Goal: Task Accomplishment & Management: Use online tool/utility

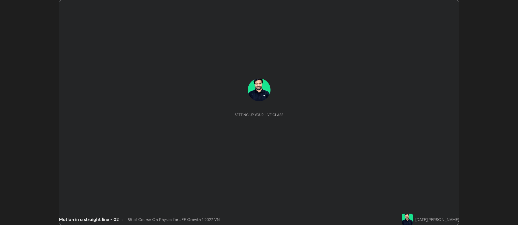
scroll to position [225, 518]
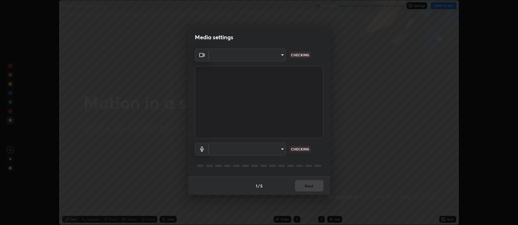
type input "516aff405987d273e063f32cb7a884c6bfcf45826045b825bb1863d7a4804d13"
click at [235, 146] on body "Erase all Motion in a straight line - 02 Recording WAS SCHEDULED TO START AT 5:…" at bounding box center [259, 112] width 518 height 225
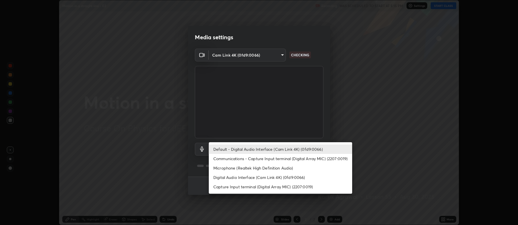
click at [235, 171] on li "Microphone (Realtek High Definition Audio)" at bounding box center [281, 167] width 144 height 9
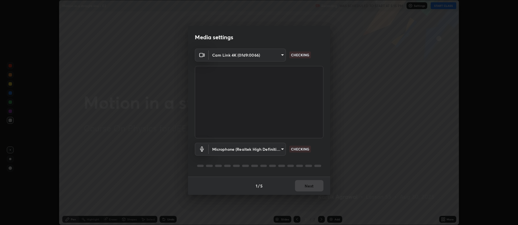
click at [233, 146] on body "Erase all Motion in a straight line - 02 Recording WAS SCHEDULED TO START AT 5:…" at bounding box center [259, 112] width 518 height 225
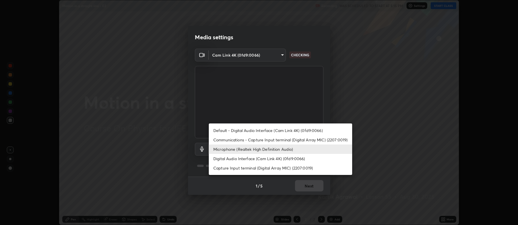
click at [242, 130] on li "Default - Digital Audio Interface (Cam Link 4K) (0fd9:0066)" at bounding box center [281, 130] width 144 height 9
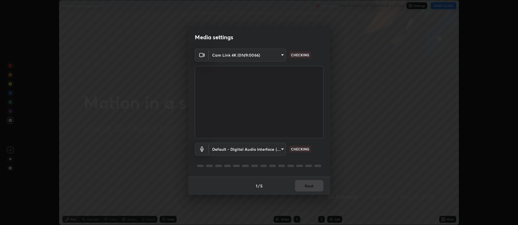
type input "default"
click at [303, 186] on div "1 / 5 Next" at bounding box center [259, 186] width 142 height 18
click at [304, 187] on button "Next" at bounding box center [309, 185] width 28 height 11
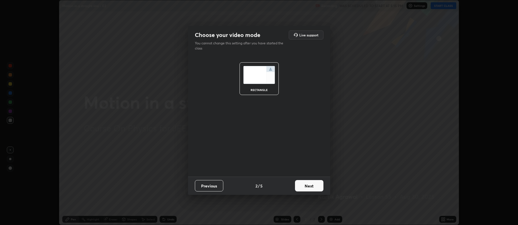
click at [305, 188] on button "Next" at bounding box center [309, 185] width 28 height 11
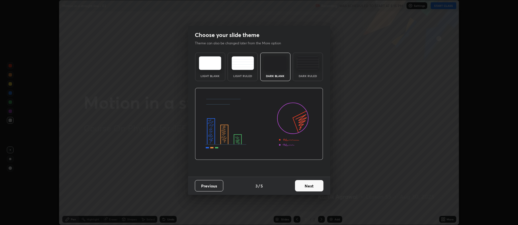
click at [314, 186] on button "Next" at bounding box center [309, 185] width 28 height 11
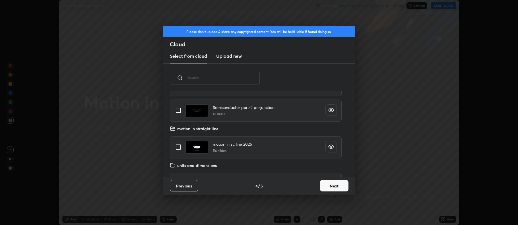
scroll to position [107, 0]
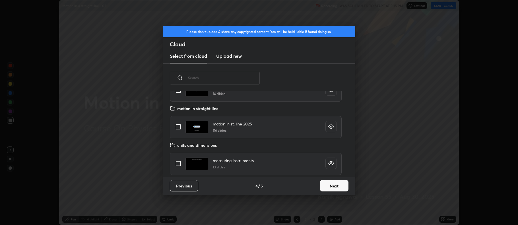
click at [330, 187] on button "Next" at bounding box center [334, 185] width 28 height 11
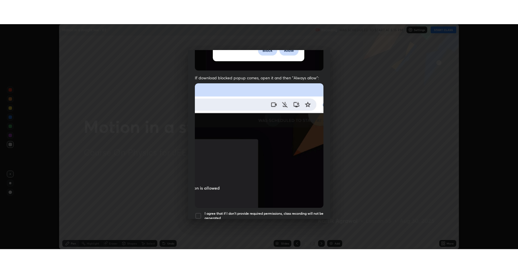
scroll to position [116, 0]
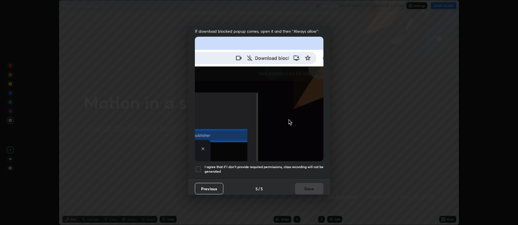
click at [198, 166] on div at bounding box center [198, 169] width 7 height 7
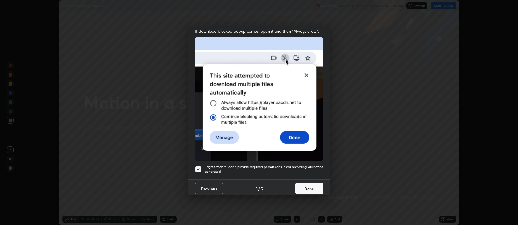
click at [308, 186] on button "Done" at bounding box center [309, 188] width 28 height 11
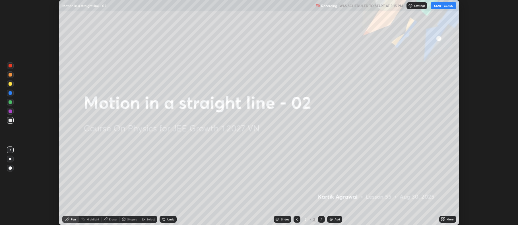
click at [445, 218] on icon at bounding box center [444, 218] width 1 height 1
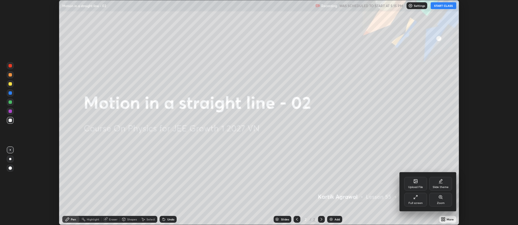
click at [416, 200] on div "Full screen" at bounding box center [416, 200] width 23 height 14
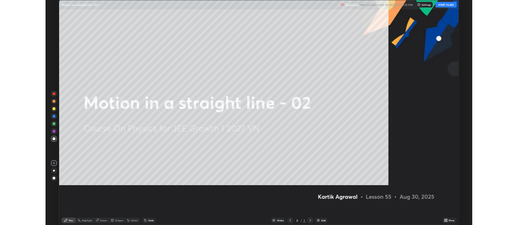
scroll to position [273, 518]
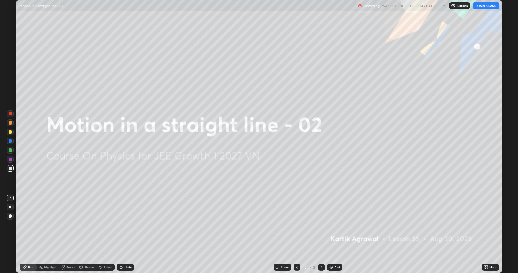
click at [491, 7] on button "START CLASS" at bounding box center [487, 5] width 26 height 7
click at [337, 225] on div "Add" at bounding box center [337, 267] width 5 height 3
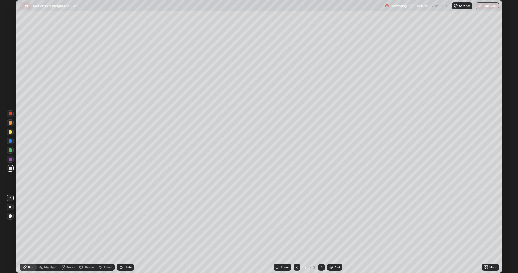
click at [12, 142] on div at bounding box center [10, 141] width 3 height 3
click at [82, 225] on icon at bounding box center [81, 267] width 3 height 3
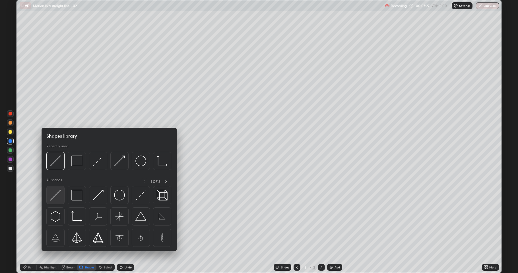
click at [60, 194] on img at bounding box center [55, 195] width 11 height 11
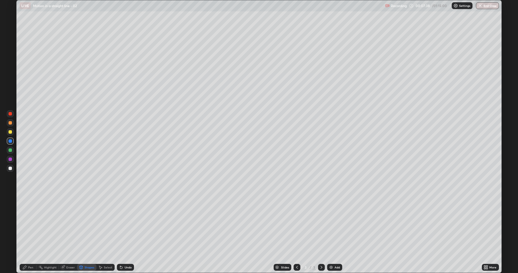
click at [125, 225] on div "Undo" at bounding box center [128, 267] width 7 height 3
click at [22, 225] on icon at bounding box center [24, 267] width 5 height 5
click at [9, 150] on div at bounding box center [10, 150] width 3 height 3
click at [11, 124] on div at bounding box center [10, 122] width 3 height 3
click at [10, 133] on div at bounding box center [10, 131] width 3 height 3
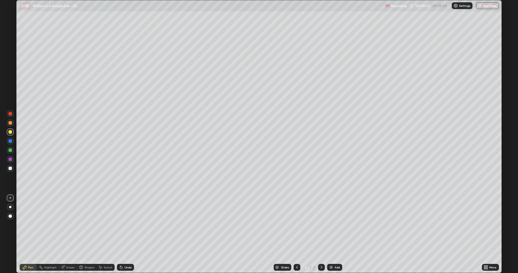
click at [85, 225] on div "Shapes" at bounding box center [90, 267] width 10 height 3
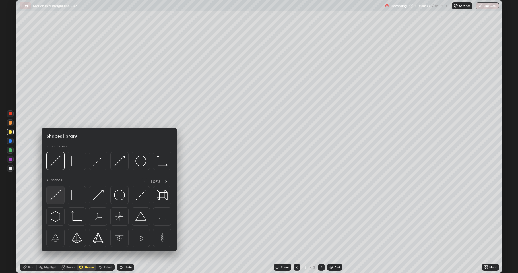
click at [57, 194] on img at bounding box center [55, 195] width 11 height 11
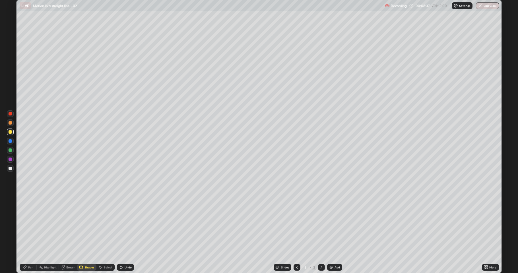
click at [23, 225] on icon at bounding box center [24, 267] width 5 height 5
click at [11, 124] on div at bounding box center [10, 122] width 3 height 3
click at [11, 134] on div at bounding box center [10, 132] width 7 height 7
click at [86, 225] on div "Shapes" at bounding box center [90, 267] width 10 height 3
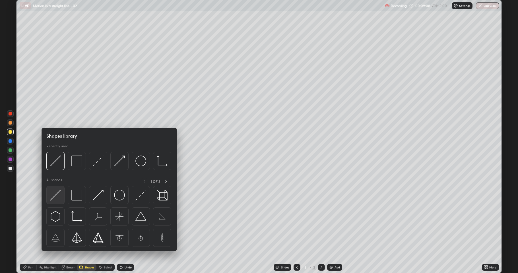
click at [59, 196] on img at bounding box center [55, 195] width 11 height 11
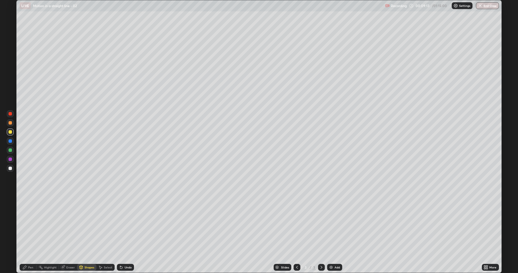
click at [26, 225] on div "Pen" at bounding box center [28, 267] width 17 height 7
click at [11, 125] on div at bounding box center [10, 123] width 7 height 7
click at [81, 225] on div "Shapes" at bounding box center [86, 267] width 19 height 7
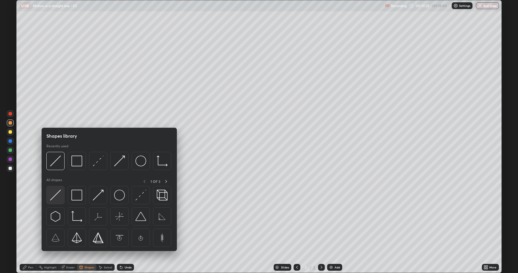
click at [56, 197] on img at bounding box center [55, 195] width 11 height 11
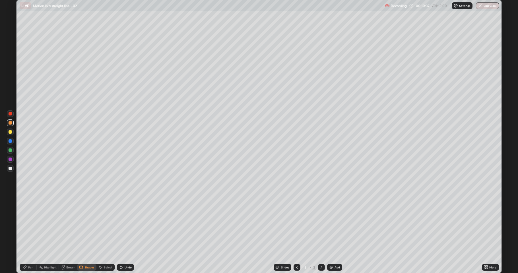
click at [28, 225] on div "Pen" at bounding box center [28, 267] width 17 height 7
click at [10, 151] on div at bounding box center [10, 150] width 3 height 3
click at [10, 132] on div at bounding box center [10, 131] width 3 height 3
click at [10, 171] on div at bounding box center [10, 168] width 7 height 7
click at [12, 132] on div at bounding box center [10, 132] width 7 height 7
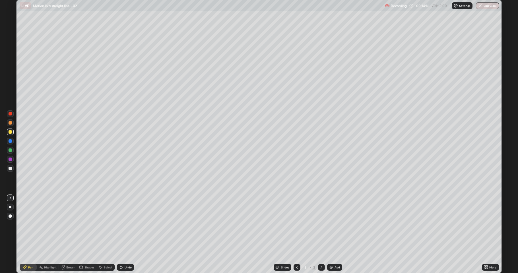
click at [336, 225] on div "Add" at bounding box center [337, 267] width 5 height 3
click at [10, 123] on div at bounding box center [10, 122] width 3 height 3
click at [11, 169] on div at bounding box center [10, 168] width 3 height 3
click at [10, 151] on div at bounding box center [10, 150] width 3 height 3
click at [0, 219] on div "Setting up your live class" at bounding box center [259, 136] width 518 height 273
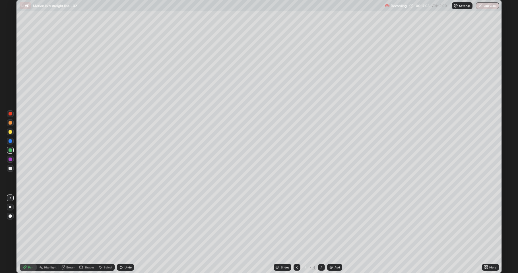
click at [10, 169] on div at bounding box center [10, 168] width 3 height 3
click at [11, 138] on div at bounding box center [10, 141] width 7 height 7
click at [337, 225] on div "Add" at bounding box center [337, 267] width 5 height 3
click at [10, 123] on div at bounding box center [10, 122] width 3 height 3
click at [124, 225] on div "Undo" at bounding box center [125, 267] width 17 height 7
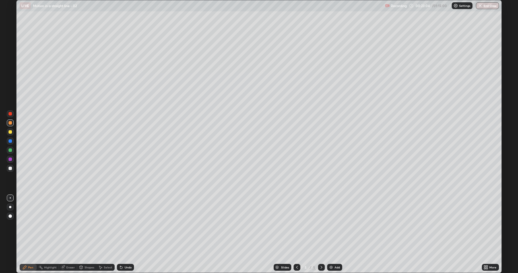
click at [297, 225] on icon at bounding box center [297, 267] width 5 height 5
click at [321, 225] on icon at bounding box center [321, 267] width 5 height 5
click at [297, 225] on icon at bounding box center [297, 267] width 5 height 5
click at [338, 225] on div "Add" at bounding box center [337, 267] width 5 height 3
click at [322, 225] on icon at bounding box center [321, 267] width 5 height 5
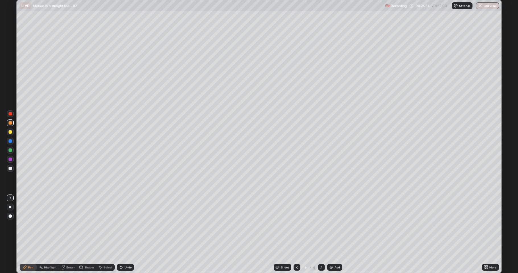
click at [337, 225] on div "Add" at bounding box center [337, 267] width 5 height 3
click at [9, 151] on div at bounding box center [10, 150] width 3 height 3
click at [86, 225] on div "Shapes" at bounding box center [90, 267] width 10 height 3
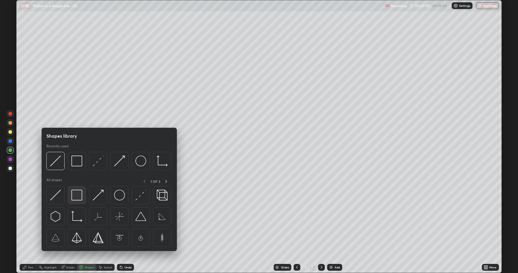
click at [75, 194] on img at bounding box center [76, 195] width 11 height 11
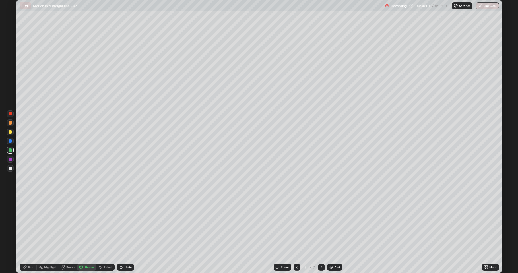
click at [126, 225] on div "Undo" at bounding box center [128, 267] width 7 height 3
click at [10, 167] on div at bounding box center [10, 168] width 3 height 3
click at [125, 225] on div "Undo" at bounding box center [128, 267] width 7 height 3
click at [126, 225] on div "Undo" at bounding box center [128, 267] width 7 height 3
click at [30, 225] on div "Pen" at bounding box center [30, 267] width 5 height 3
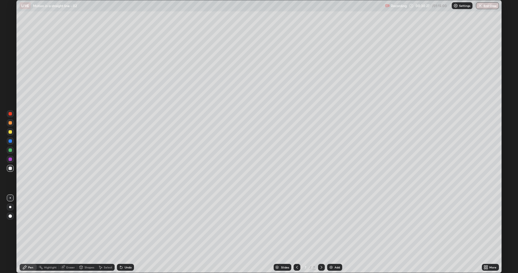
click at [10, 149] on div at bounding box center [10, 150] width 3 height 3
click at [9, 133] on div at bounding box center [10, 131] width 3 height 3
click at [104, 225] on div "Select" at bounding box center [108, 267] width 9 height 3
click at [33, 225] on div "Pen" at bounding box center [28, 267] width 17 height 7
click at [66, 225] on div "Eraser" at bounding box center [68, 267] width 18 height 7
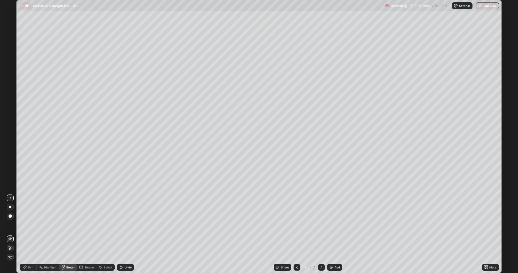
click at [30, 225] on div "Pen" at bounding box center [28, 267] width 17 height 7
click at [335, 225] on div "Add" at bounding box center [337, 267] width 5 height 3
click at [87, 225] on div "Shapes" at bounding box center [86, 267] width 19 height 7
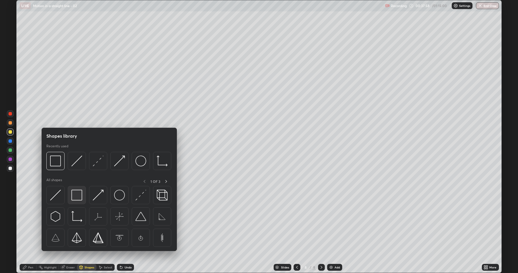
click at [79, 194] on img at bounding box center [76, 195] width 11 height 11
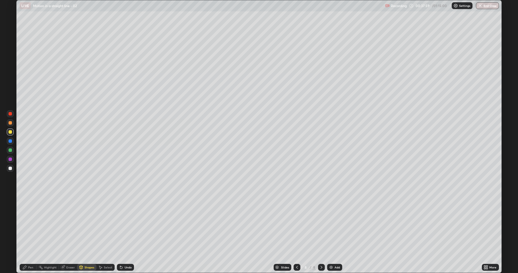
click at [13, 120] on div at bounding box center [10, 123] width 7 height 7
click at [31, 225] on div "Pen" at bounding box center [30, 267] width 5 height 3
click at [11, 167] on div at bounding box center [10, 168] width 3 height 3
click at [106, 225] on div "Select" at bounding box center [108, 267] width 9 height 3
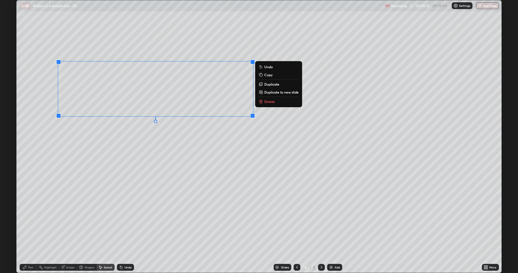
click at [271, 85] on p "Duplicate" at bounding box center [272, 84] width 15 height 5
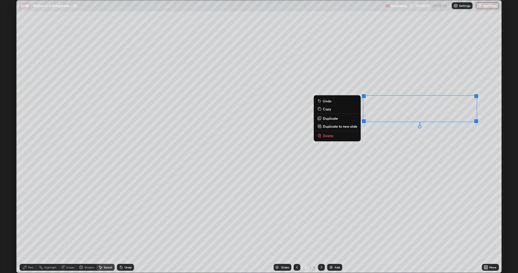
click at [401, 161] on div "0 ° Undo Copy Duplicate Duplicate to new slide Delete" at bounding box center [259, 136] width 485 height 273
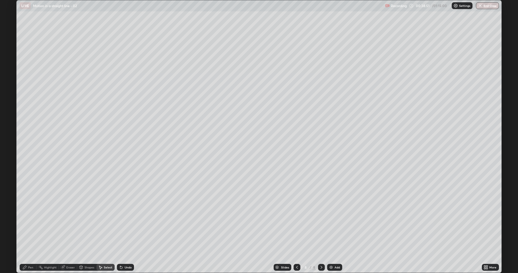
click at [28, 225] on div "Pen" at bounding box center [28, 267] width 17 height 7
click at [10, 132] on div at bounding box center [10, 131] width 3 height 3
click at [122, 225] on icon at bounding box center [121, 268] width 2 height 2
click at [124, 225] on div "Undo" at bounding box center [125, 267] width 17 height 7
click at [337, 225] on div "Add" at bounding box center [337, 267] width 5 height 3
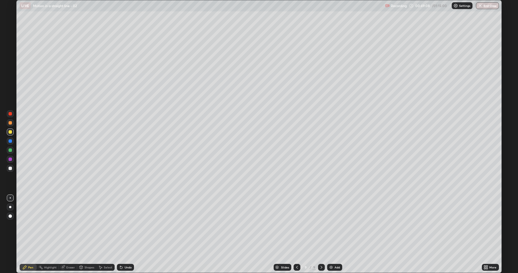
click at [11, 150] on div at bounding box center [10, 150] width 3 height 3
click at [11, 123] on div at bounding box center [10, 122] width 3 height 3
click at [10, 151] on div at bounding box center [10, 150] width 3 height 3
click at [10, 170] on div at bounding box center [10, 168] width 3 height 3
click at [9, 132] on div at bounding box center [10, 131] width 3 height 3
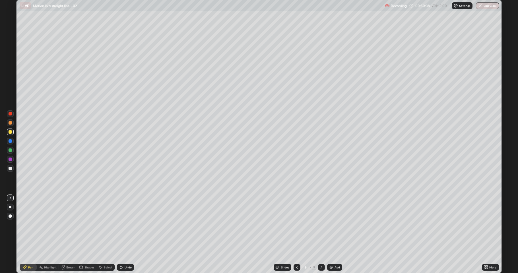
click at [11, 150] on div at bounding box center [10, 150] width 3 height 3
click at [9, 133] on div at bounding box center [10, 131] width 3 height 3
click at [335, 225] on div "Add" at bounding box center [337, 267] width 5 height 3
click at [11, 142] on div at bounding box center [10, 141] width 3 height 3
click at [298, 225] on icon at bounding box center [297, 267] width 5 height 5
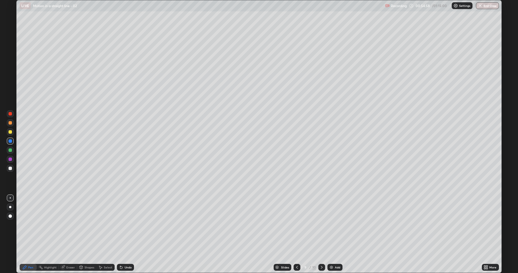
click at [320, 225] on icon at bounding box center [322, 267] width 5 height 5
click at [103, 225] on div "Select" at bounding box center [106, 267] width 18 height 7
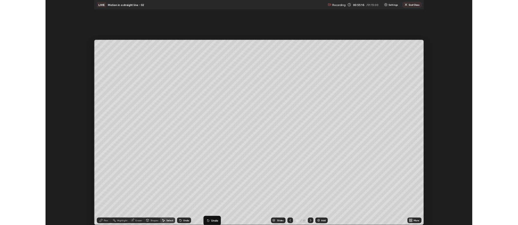
scroll to position [28247, 27954]
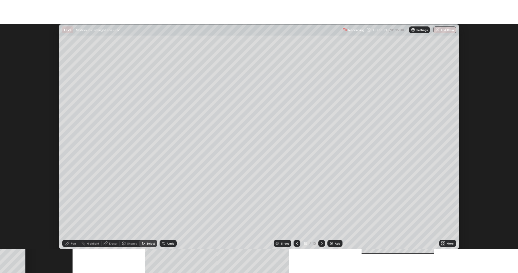
scroll to position [225, 518]
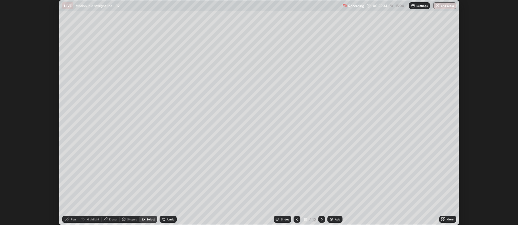
click at [448, 221] on div "More" at bounding box center [450, 219] width 7 height 3
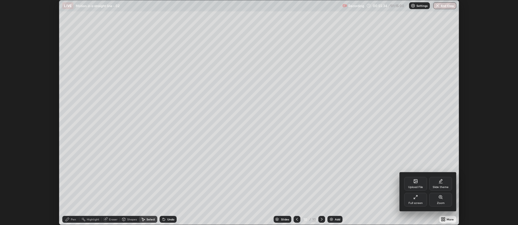
click at [418, 201] on div "Full screen" at bounding box center [416, 200] width 23 height 14
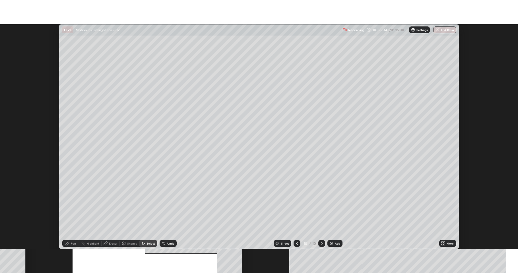
scroll to position [273, 518]
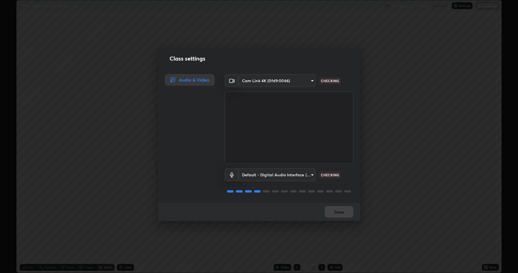
click at [308, 177] on body "Erase all LIVE Motion in a straight line - 02 Recording 00:55:37 / 01:15:00 Set…" at bounding box center [259, 136] width 518 height 273
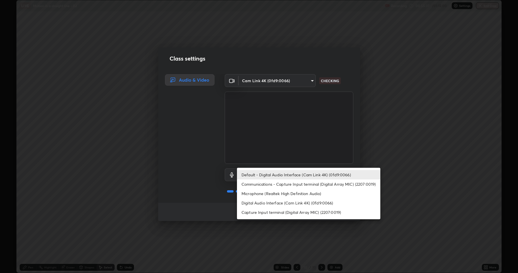
click at [308, 196] on li "Microphone (Realtek High Definition Audio)" at bounding box center [309, 193] width 144 height 9
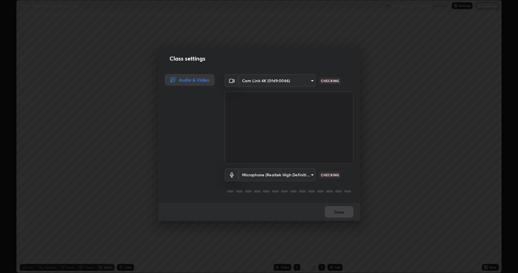
click at [305, 175] on body "Erase all LIVE Motion in a straight line - 02 Recording 00:55:38 / 01:15:00 Set…" at bounding box center [259, 136] width 518 height 273
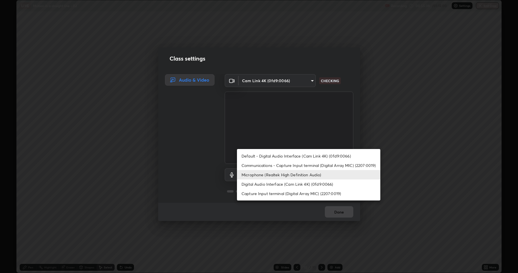
click at [310, 157] on li "Default - Digital Audio Interface (Cam Link 4K) (0fd9:0066)" at bounding box center [309, 155] width 144 height 9
type input "default"
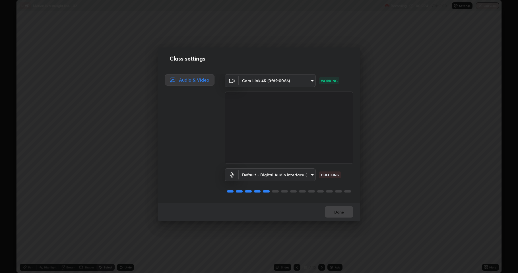
click at [342, 215] on div "Done" at bounding box center [259, 212] width 202 height 18
click at [341, 212] on button "Done" at bounding box center [339, 211] width 28 height 11
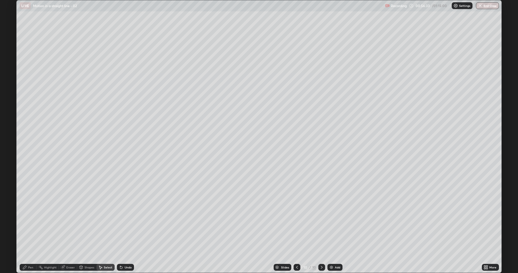
click at [339, 225] on div "Add" at bounding box center [337, 267] width 5 height 3
click at [71, 225] on div "Eraser" at bounding box center [68, 267] width 18 height 7
click at [85, 225] on div "Shapes" at bounding box center [90, 267] width 10 height 3
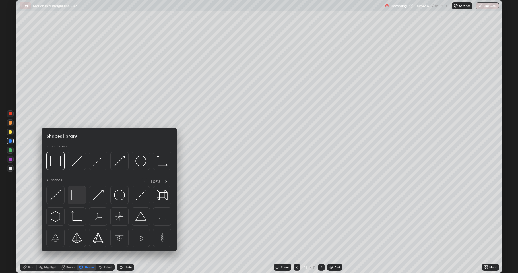
click at [79, 194] on img at bounding box center [76, 195] width 11 height 11
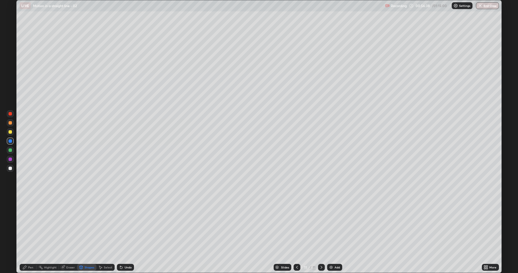
click at [11, 123] on div at bounding box center [10, 122] width 3 height 3
click at [33, 225] on div "Pen" at bounding box center [30, 267] width 5 height 3
click at [11, 167] on div at bounding box center [10, 168] width 3 height 3
click at [11, 151] on div at bounding box center [10, 150] width 3 height 3
click at [11, 167] on div at bounding box center [10, 168] width 3 height 3
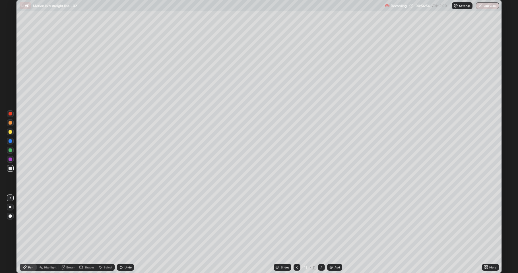
click at [11, 124] on div at bounding box center [10, 122] width 3 height 3
click at [11, 132] on div at bounding box center [10, 131] width 3 height 3
click at [10, 158] on div at bounding box center [10, 159] width 3 height 3
click at [10, 124] on div at bounding box center [10, 122] width 3 height 3
click at [86, 225] on div "Shapes" at bounding box center [90, 267] width 10 height 3
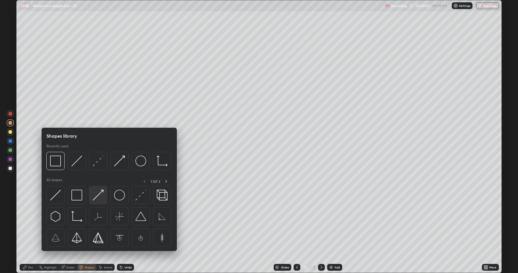
click at [97, 197] on img at bounding box center [98, 195] width 11 height 11
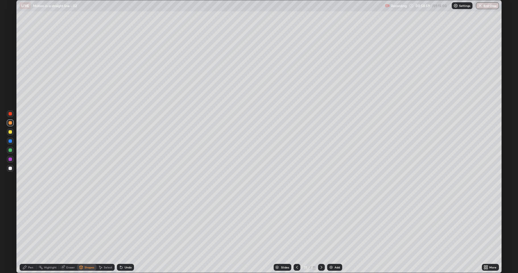
click at [10, 149] on div at bounding box center [10, 150] width 3 height 3
click at [10, 167] on div at bounding box center [10, 168] width 3 height 3
click at [25, 225] on div "Pen" at bounding box center [28, 267] width 17 height 7
click at [331, 225] on img at bounding box center [331, 267] width 5 height 5
click at [11, 124] on div at bounding box center [10, 122] width 3 height 3
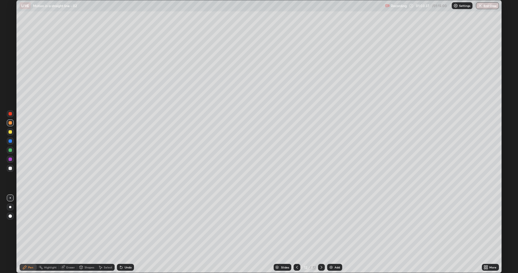
click at [87, 225] on div "Shapes" at bounding box center [90, 267] width 10 height 3
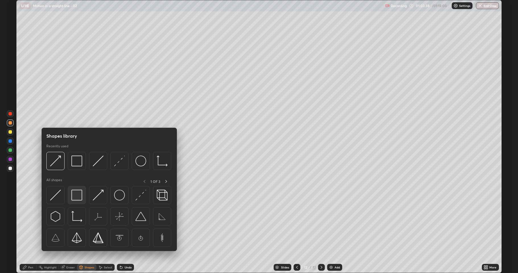
click at [76, 192] on img at bounding box center [76, 195] width 11 height 11
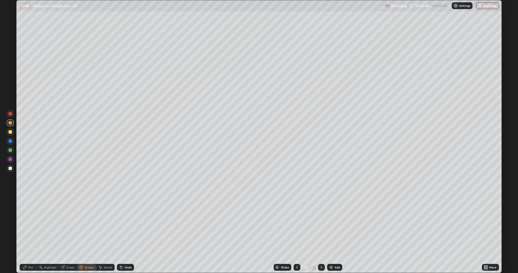
click at [10, 168] on div at bounding box center [10, 168] width 3 height 3
click at [125, 225] on div "Undo" at bounding box center [128, 267] width 7 height 3
click at [29, 225] on div "Pen" at bounding box center [30, 267] width 5 height 3
click at [10, 151] on div at bounding box center [10, 150] width 3 height 3
click at [125, 225] on div "Undo" at bounding box center [125, 267] width 17 height 7
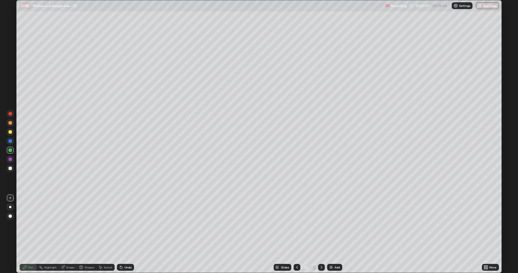
click at [126, 225] on div "Undo" at bounding box center [125, 267] width 17 height 7
click at [127, 225] on div "Undo" at bounding box center [125, 267] width 17 height 7
click at [126, 225] on div "Undo" at bounding box center [125, 267] width 17 height 7
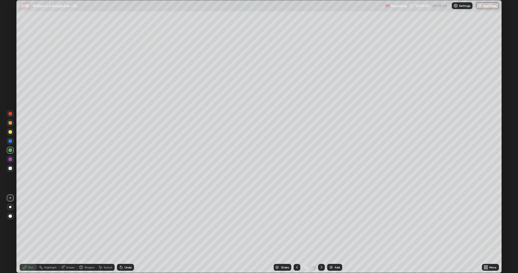
click at [10, 132] on div at bounding box center [10, 131] width 3 height 3
click at [10, 168] on div at bounding box center [10, 168] width 3 height 3
click at [492, 6] on button "End Class" at bounding box center [487, 5] width 23 height 7
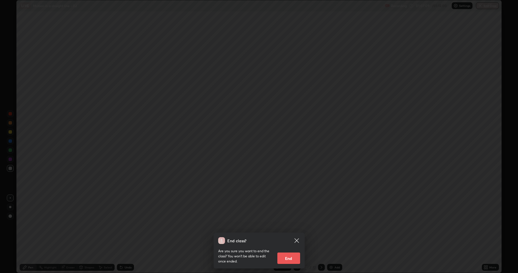
click at [296, 225] on button "End" at bounding box center [289, 258] width 23 height 11
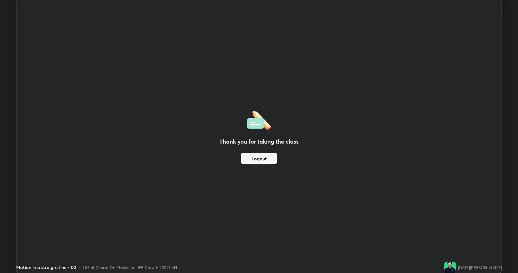
click at [263, 157] on button "Logout" at bounding box center [259, 158] width 36 height 11
